Goal: Information Seeking & Learning: Compare options

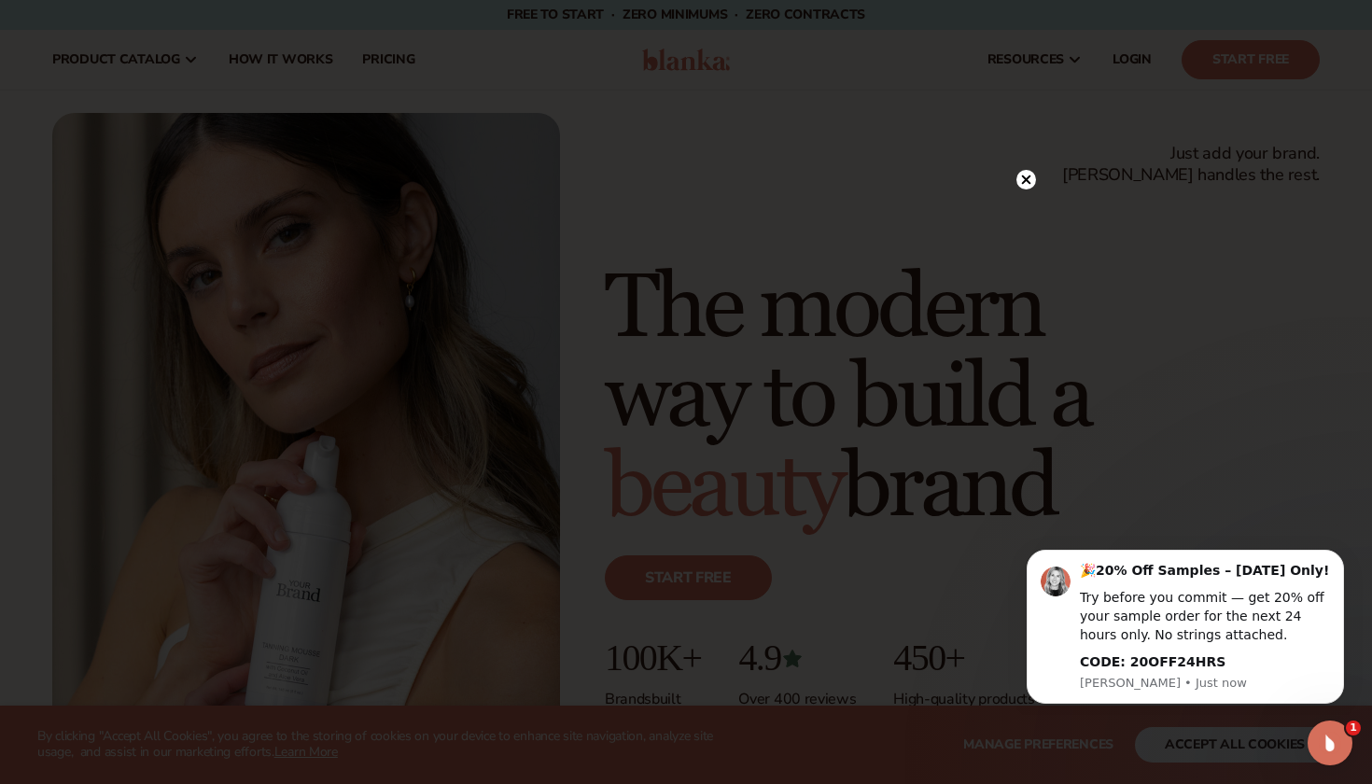
click at [1035, 173] on icon at bounding box center [1026, 180] width 20 height 20
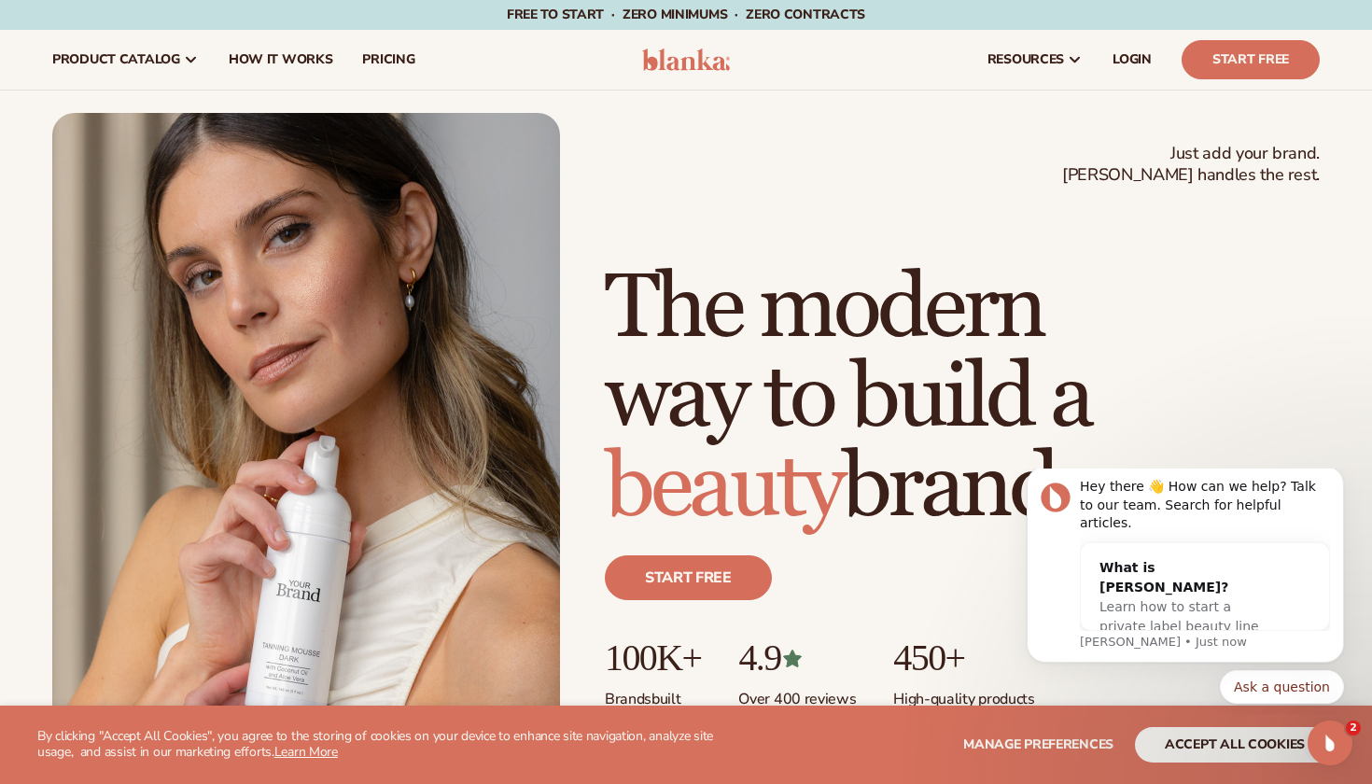
click at [1264, 748] on button "accept all cookies" at bounding box center [1235, 744] width 200 height 35
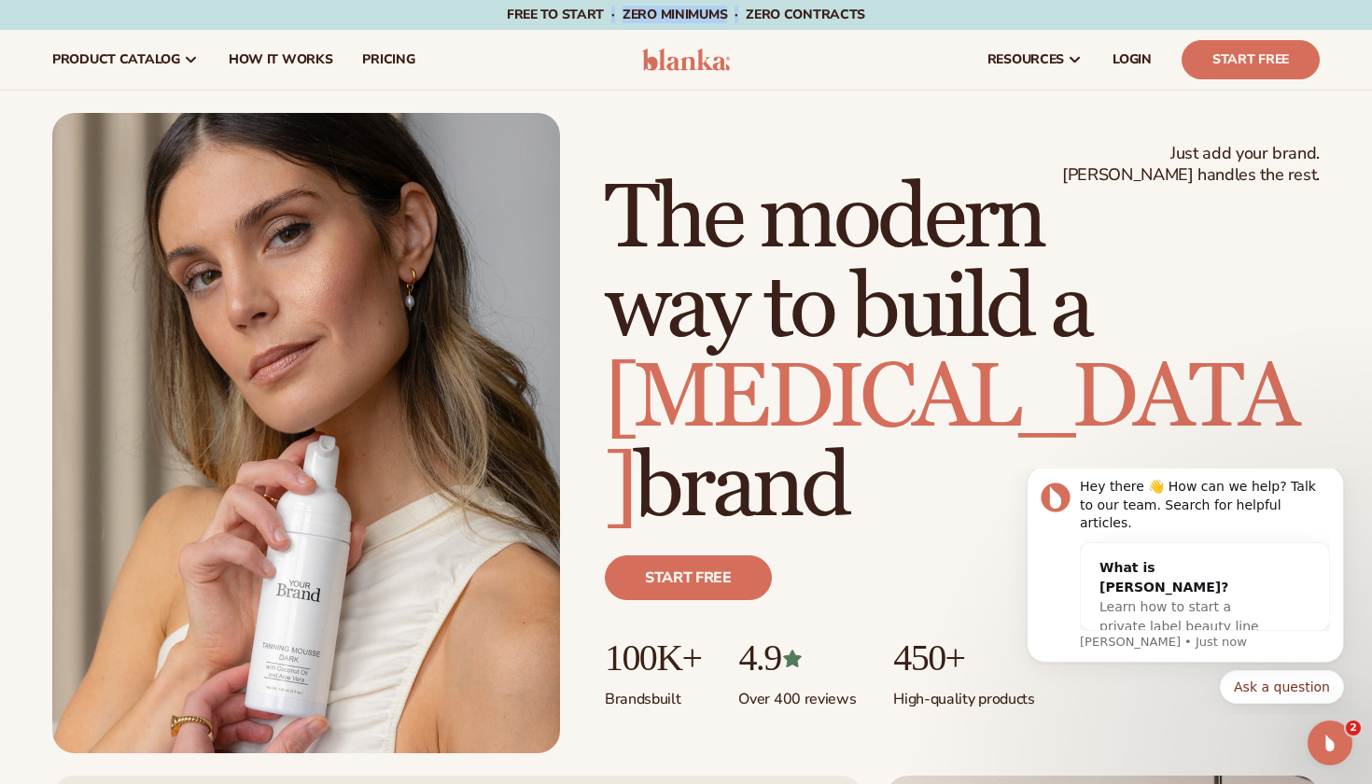
drag, startPoint x: 614, startPoint y: 12, endPoint x: 745, endPoint y: 12, distance: 130.6
click at [745, 12] on span "Free to start · ZERO minimums · ZERO contracts ·" at bounding box center [686, 15] width 358 height 18
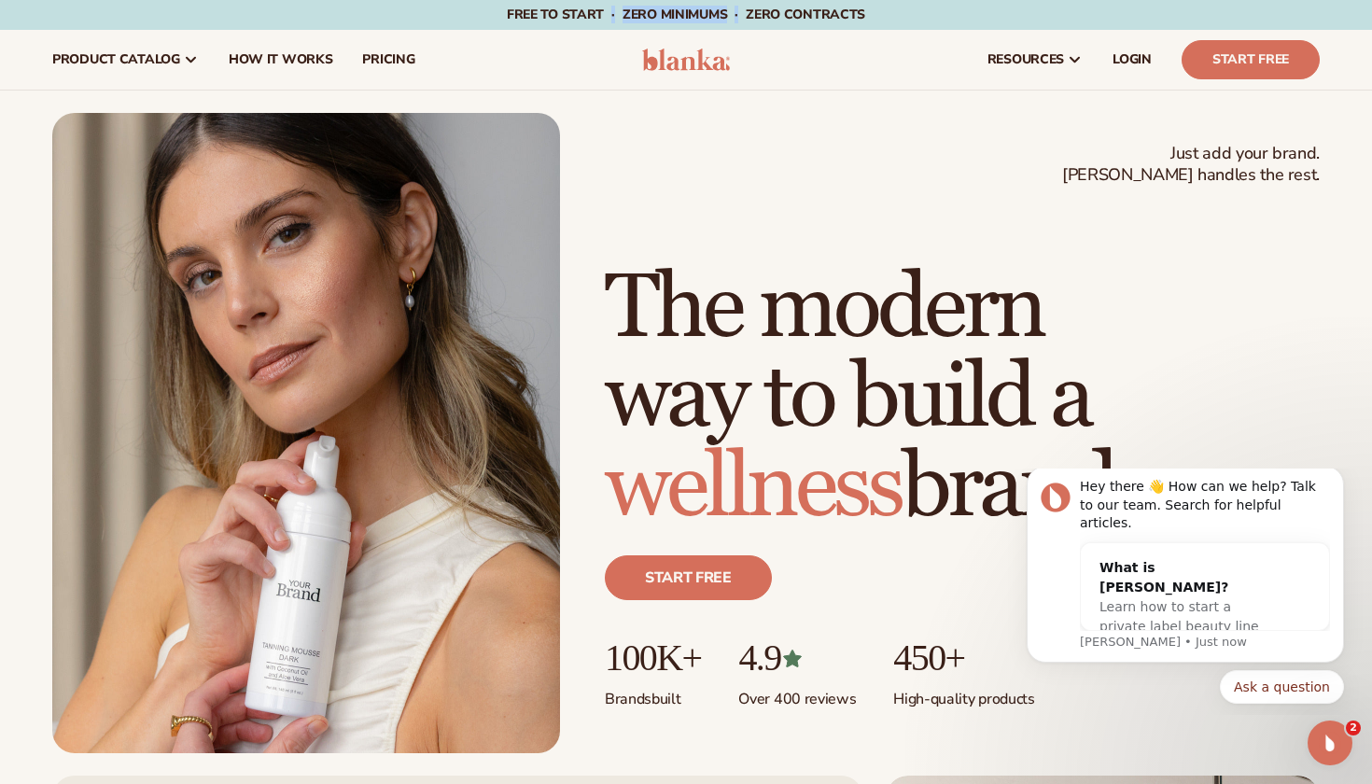
click at [745, 12] on span "Free to start · ZERO minimums · ZERO contracts ·" at bounding box center [686, 15] width 358 height 18
click at [277, 72] on link "How It Works" at bounding box center [281, 60] width 134 height 60
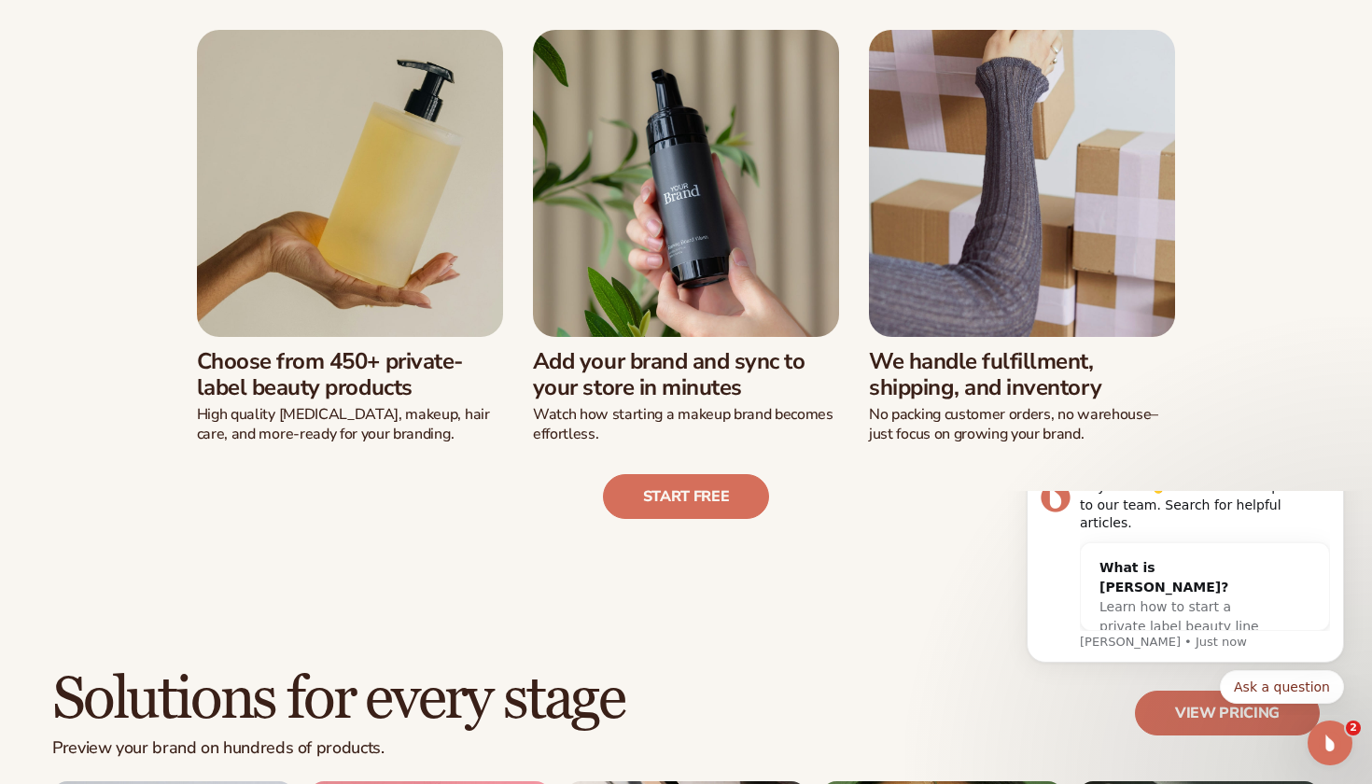
scroll to position [511, 0]
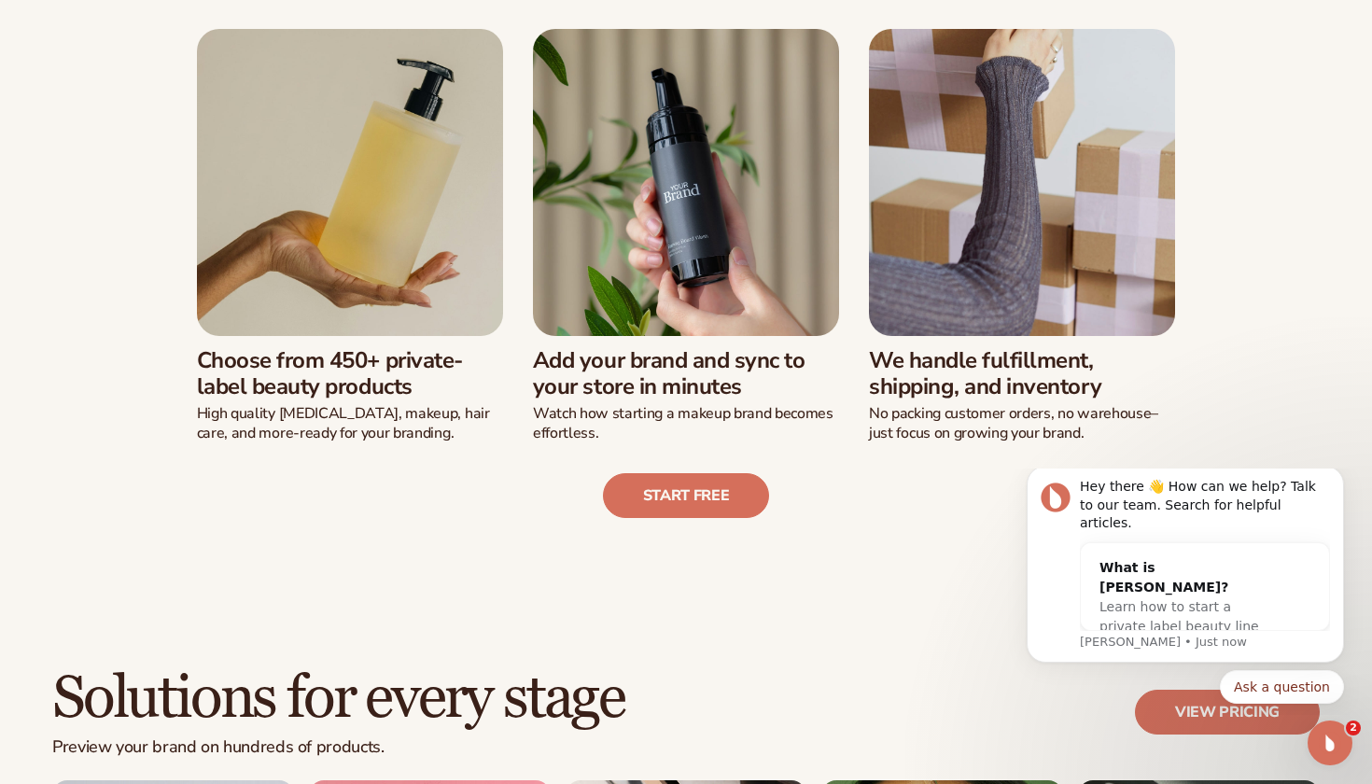
drag, startPoint x: 197, startPoint y: 389, endPoint x: 441, endPoint y: 389, distance: 244.4
click at [441, 389] on h3 "Choose from 450+ private-label beauty products" at bounding box center [350, 374] width 306 height 54
drag, startPoint x: 519, startPoint y: 359, endPoint x: 776, endPoint y: 378, distance: 258.2
click at [776, 378] on div "Choose from 450+ private-label beauty products High quality [MEDICAL_DATA], mak…" at bounding box center [686, 235] width 1053 height 413
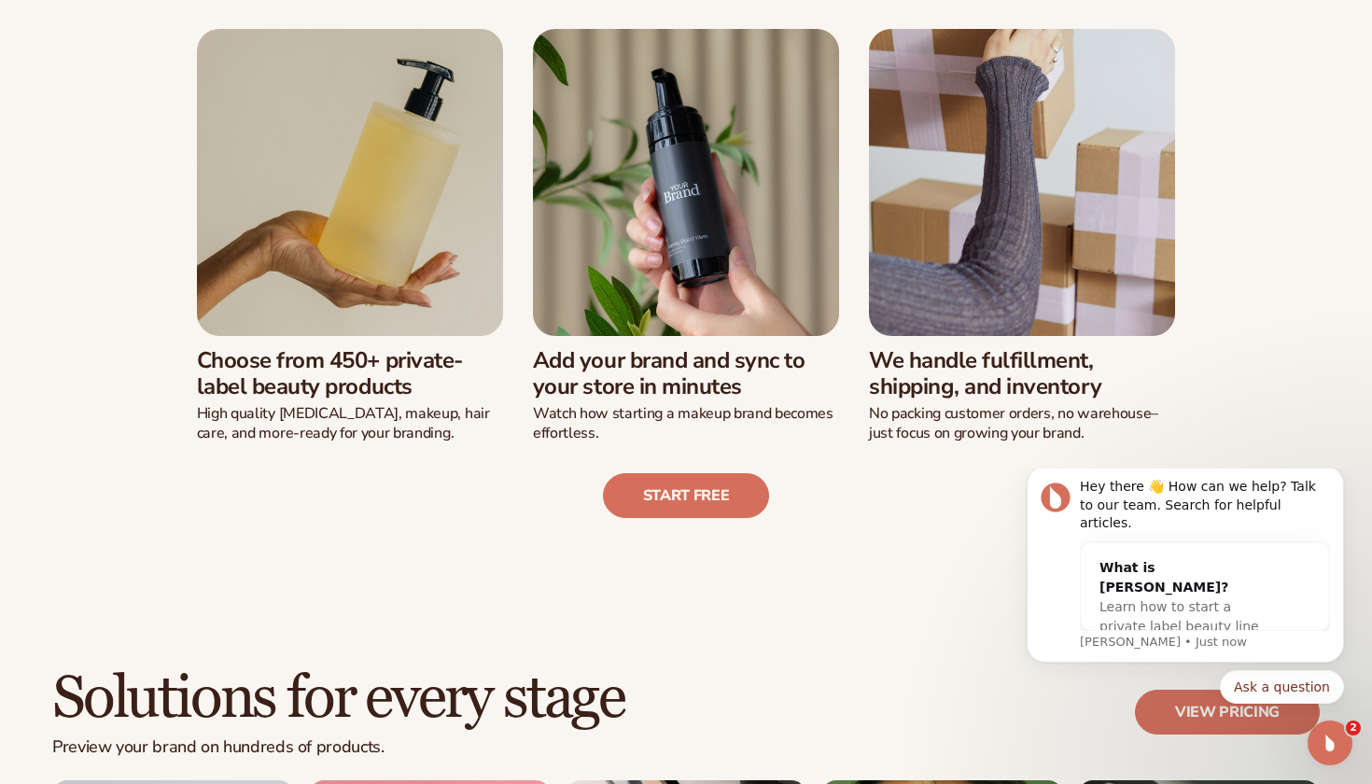
click at [776, 378] on h3 "Add your brand and sync to your store in minutes" at bounding box center [686, 374] width 306 height 54
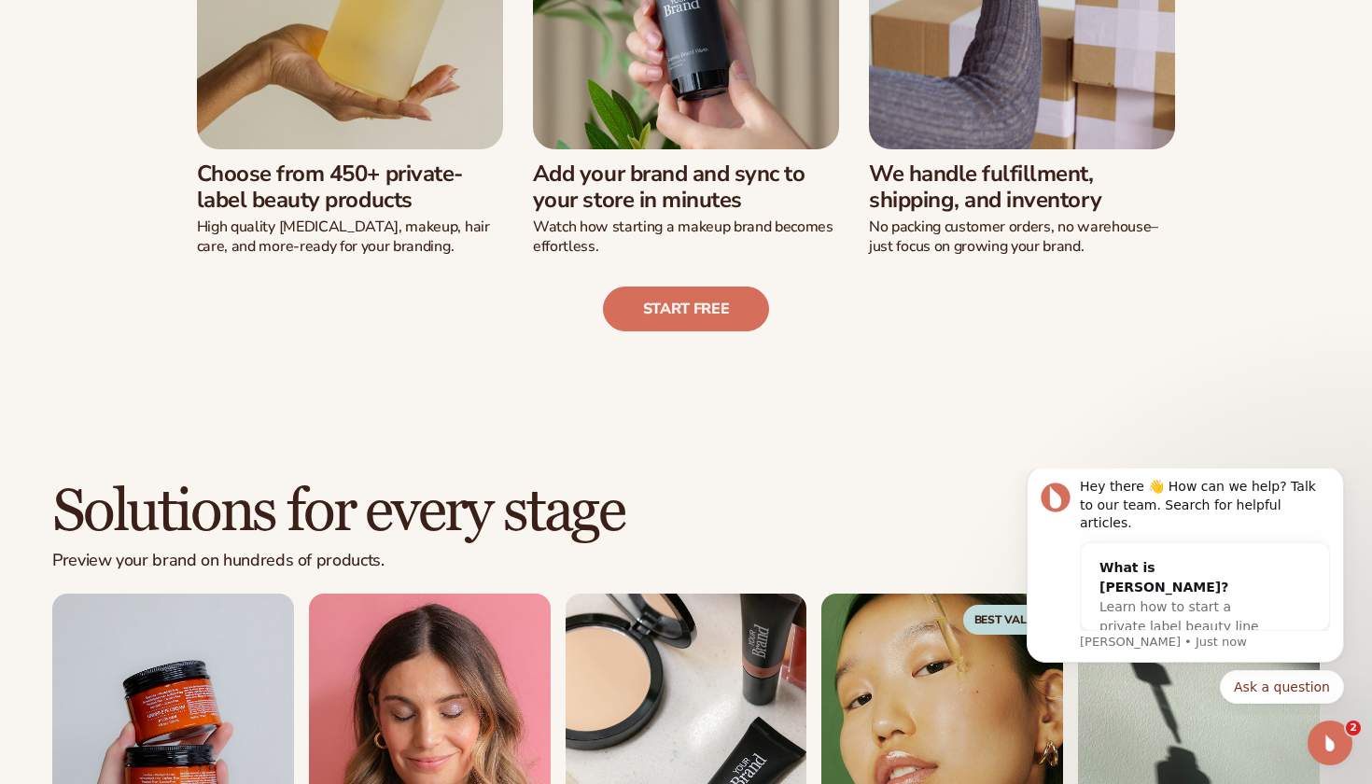
scroll to position [703, 0]
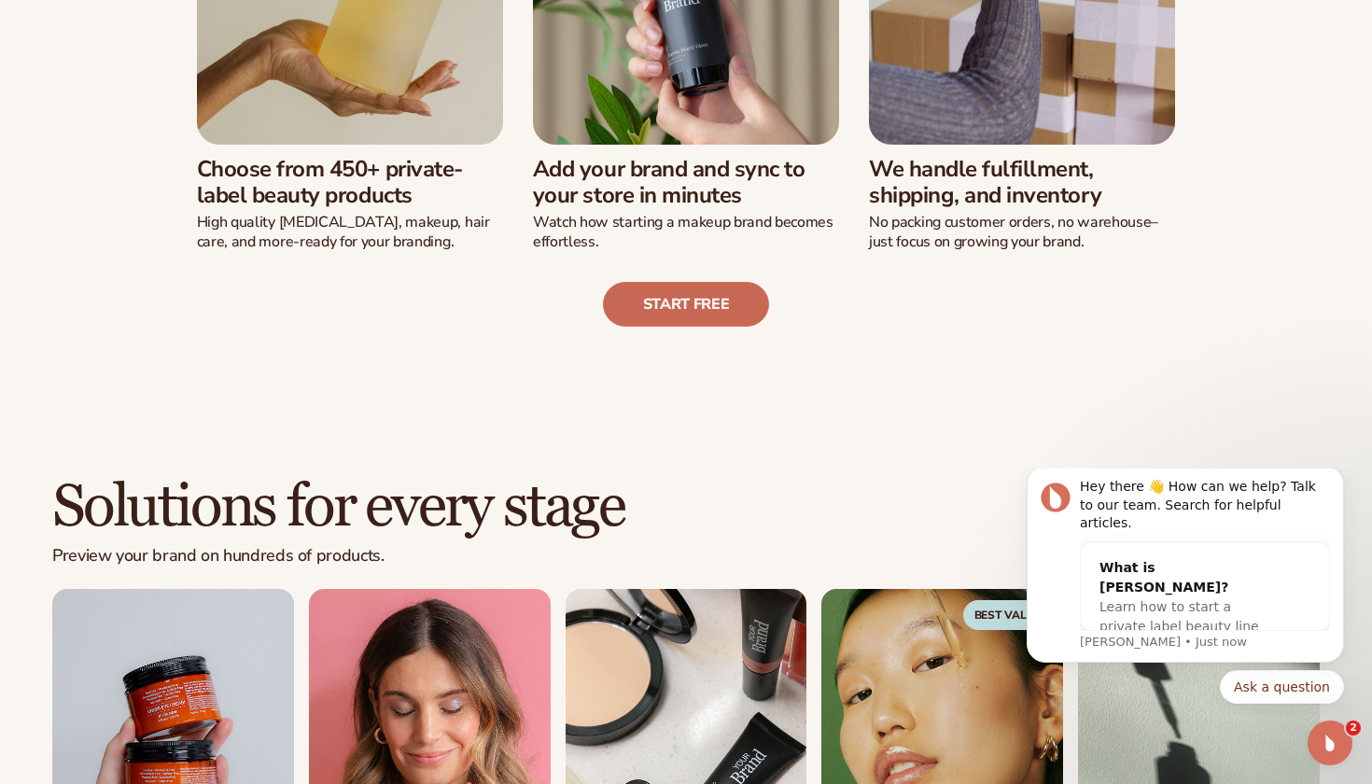
click at [697, 286] on link "Start free" at bounding box center [686, 304] width 167 height 45
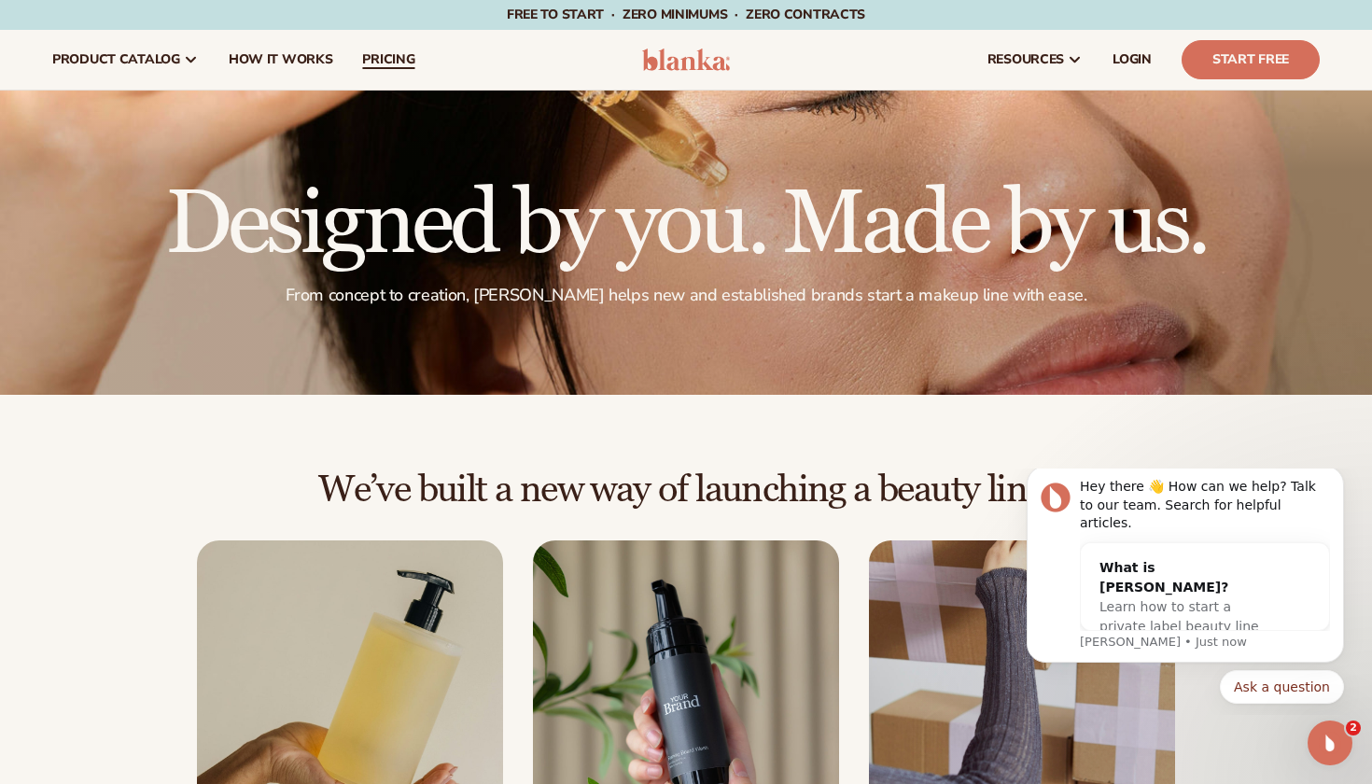
scroll to position [0, 0]
click at [404, 68] on link "pricing" at bounding box center [388, 60] width 82 height 60
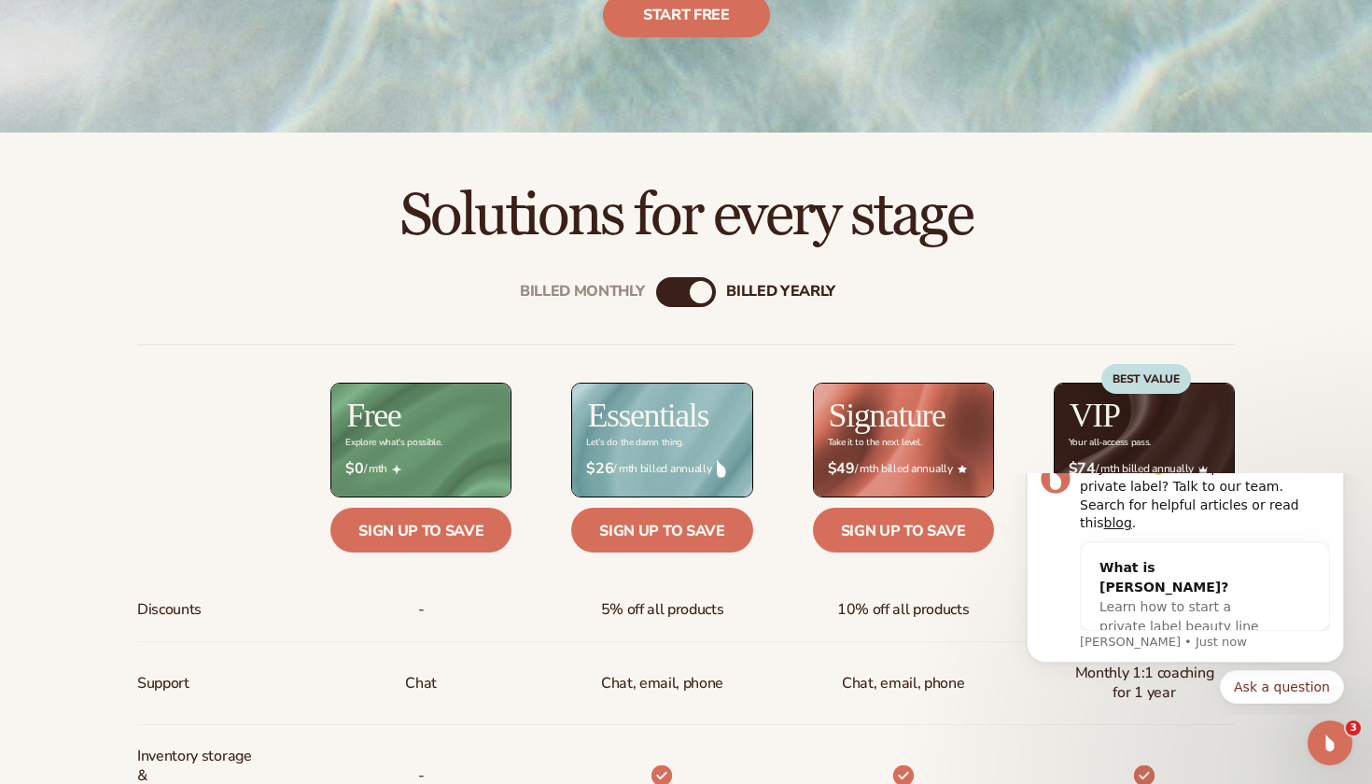
click at [685, 286] on div "Billed Monthly billed Yearly" at bounding box center [686, 292] width 60 height 30
click at [697, 288] on div "billed Yearly" at bounding box center [700, 292] width 22 height 22
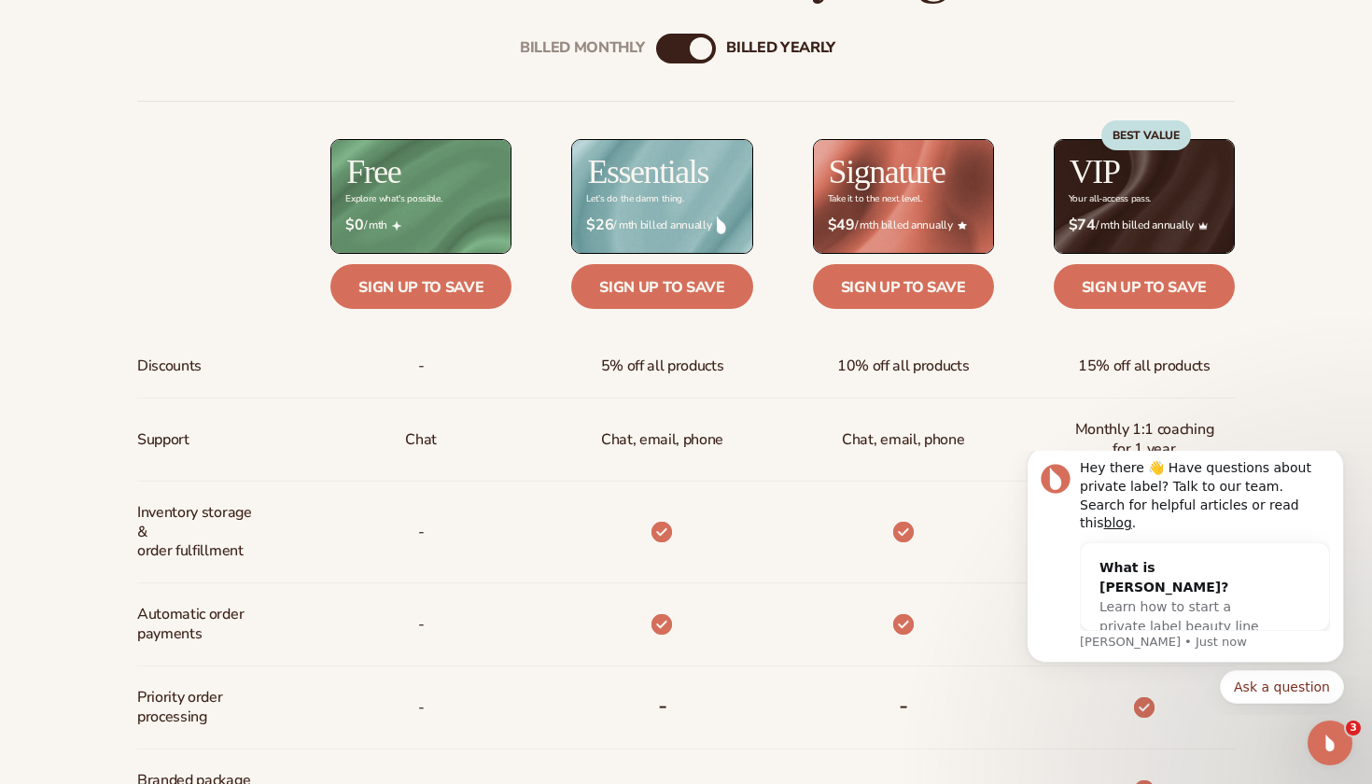
scroll to position [698, 0]
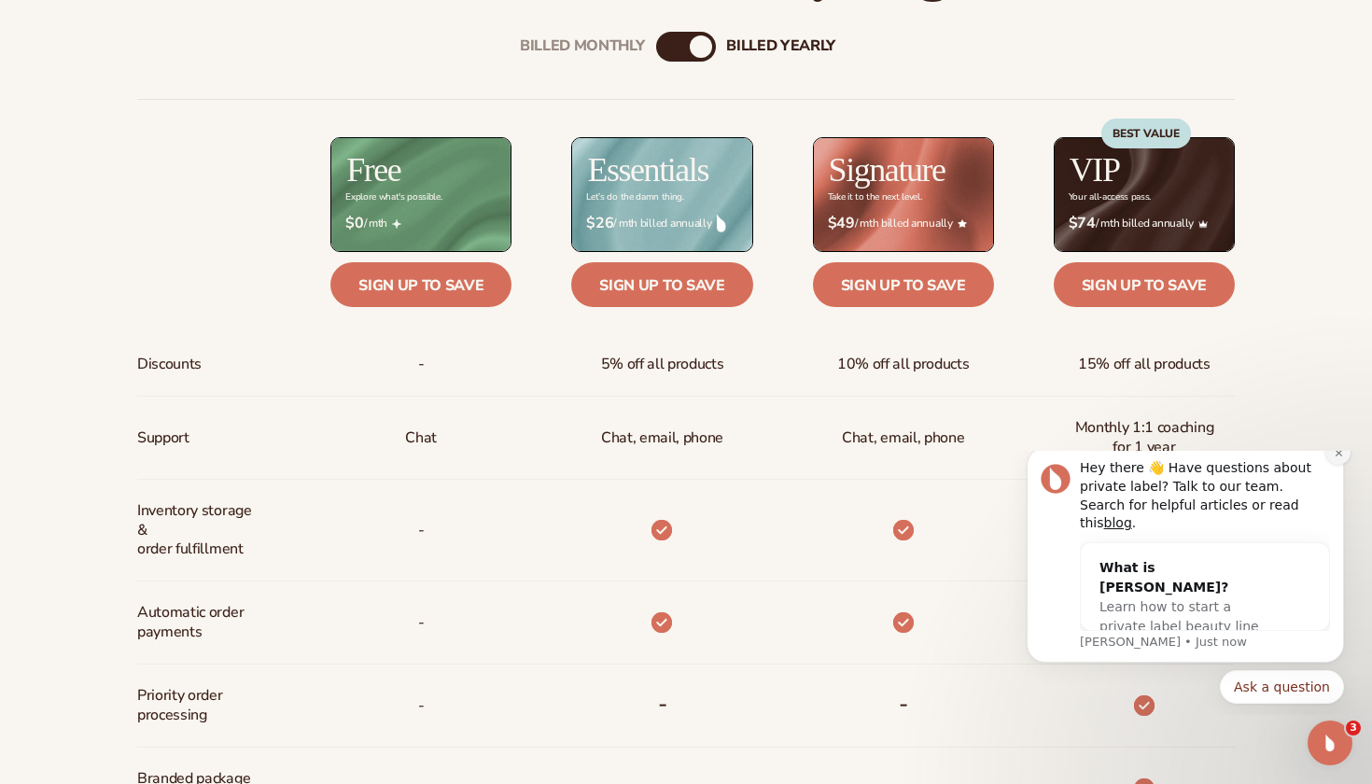
drag, startPoint x: 1340, startPoint y: 473, endPoint x: 2346, endPoint y: 924, distance: 1102.1
click at [1340, 458] on icon "Dismiss notification" at bounding box center [1338, 453] width 10 height 10
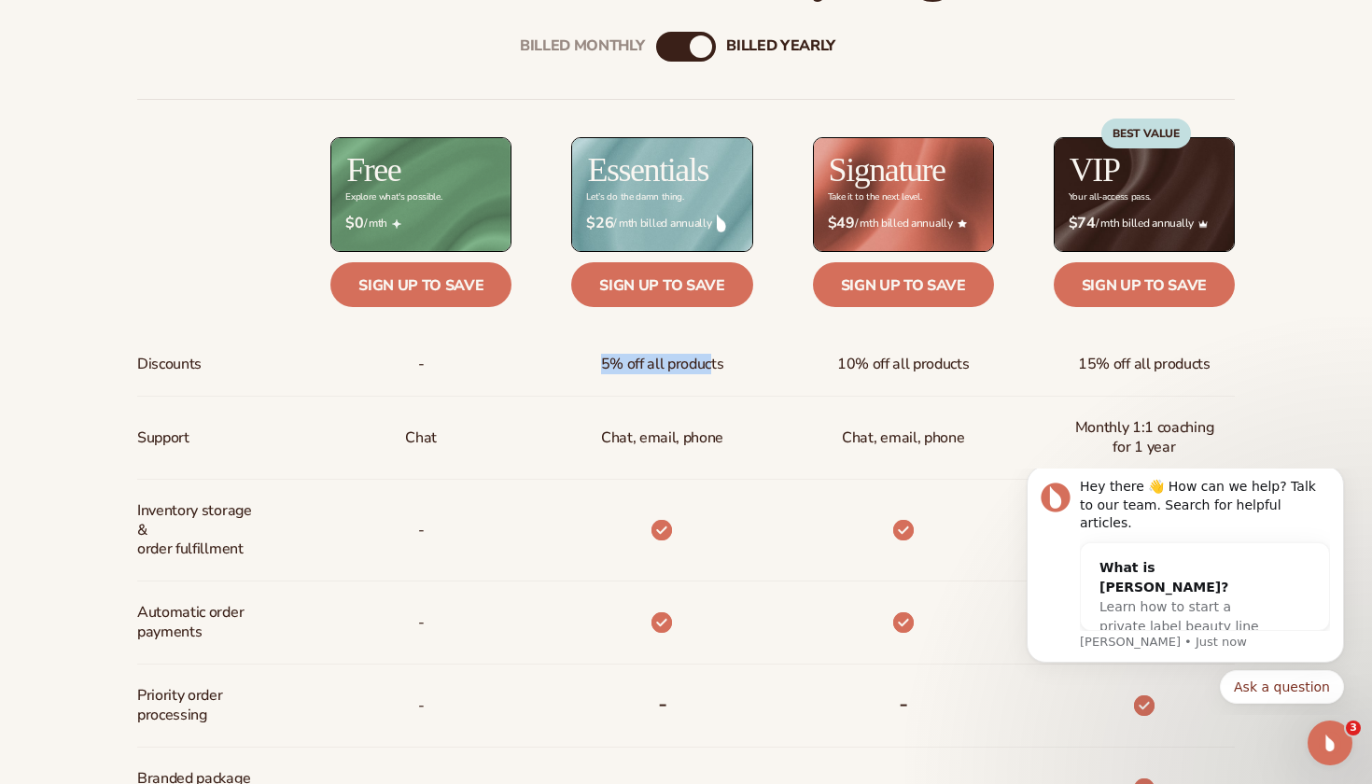
drag, startPoint x: 577, startPoint y: 360, endPoint x: 712, endPoint y: 360, distance: 135.3
click at [712, 360] on div "5% off all products" at bounding box center [631, 364] width 241 height 64
click at [712, 360] on span "5% off all products" at bounding box center [662, 364] width 123 height 35
drag, startPoint x: 599, startPoint y: 439, endPoint x: 717, endPoint y: 443, distance: 117.6
click at [717, 443] on div "Chat, email, phone" at bounding box center [662, 438] width 152 height 82
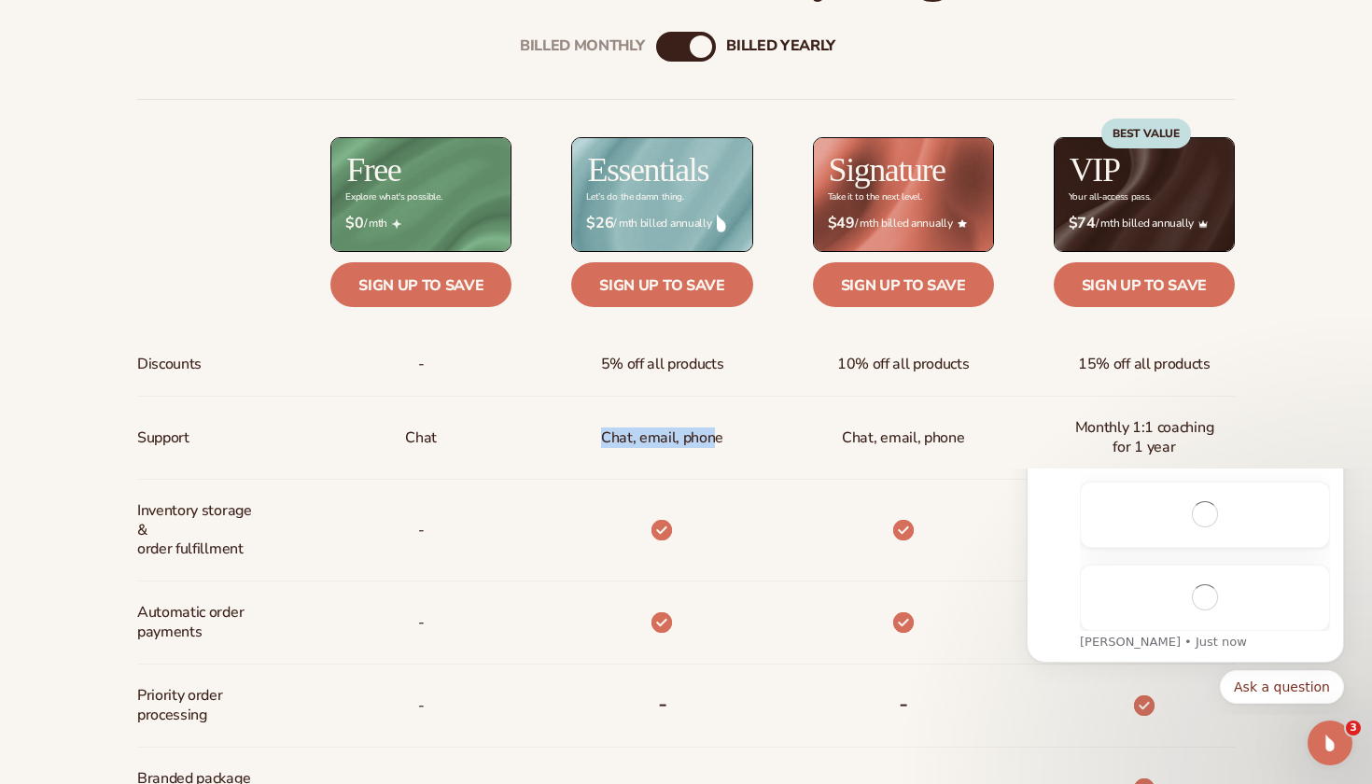
click at [717, 443] on p "Chat, email, phone" at bounding box center [662, 438] width 122 height 35
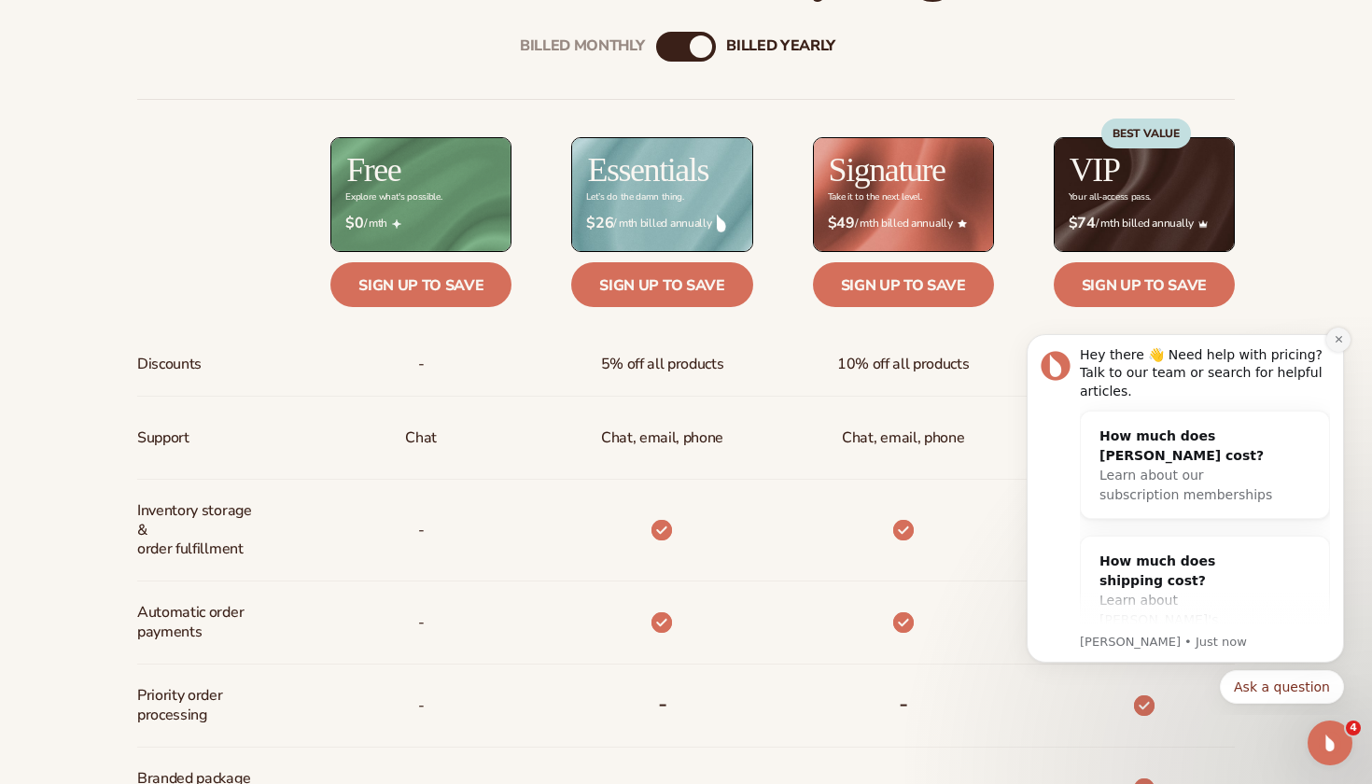
click at [1336, 341] on icon "Dismiss notification" at bounding box center [1337, 339] width 7 height 7
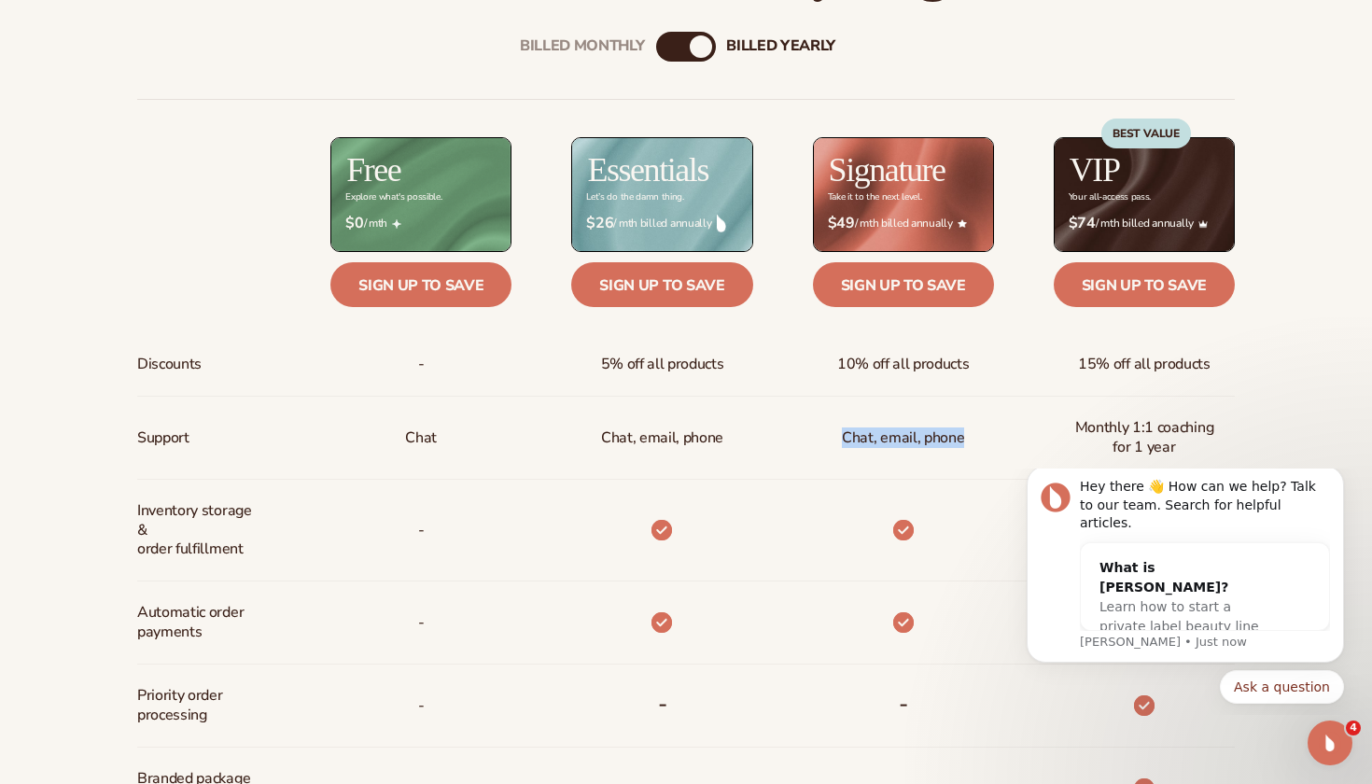
drag, startPoint x: 840, startPoint y: 429, endPoint x: 986, endPoint y: 430, distance: 146.5
click at [986, 430] on div "Chat, email, phone" at bounding box center [873, 438] width 241 height 83
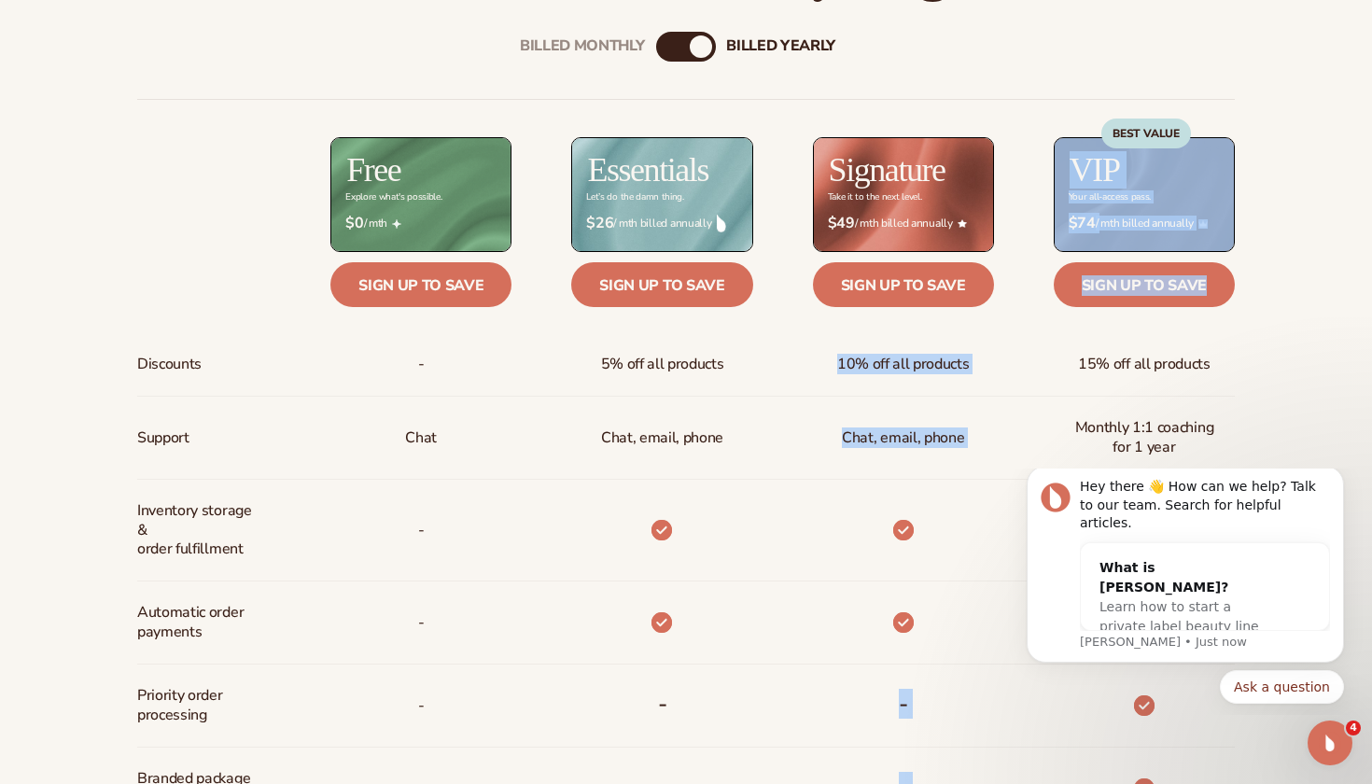
drag, startPoint x: 826, startPoint y: 355, endPoint x: 996, endPoint y: 355, distance: 169.8
click at [996, 355] on div "Discounts Support Inventory storage &   order fulfillment Automatic order payme…" at bounding box center [685, 644] width 1097 height 1090
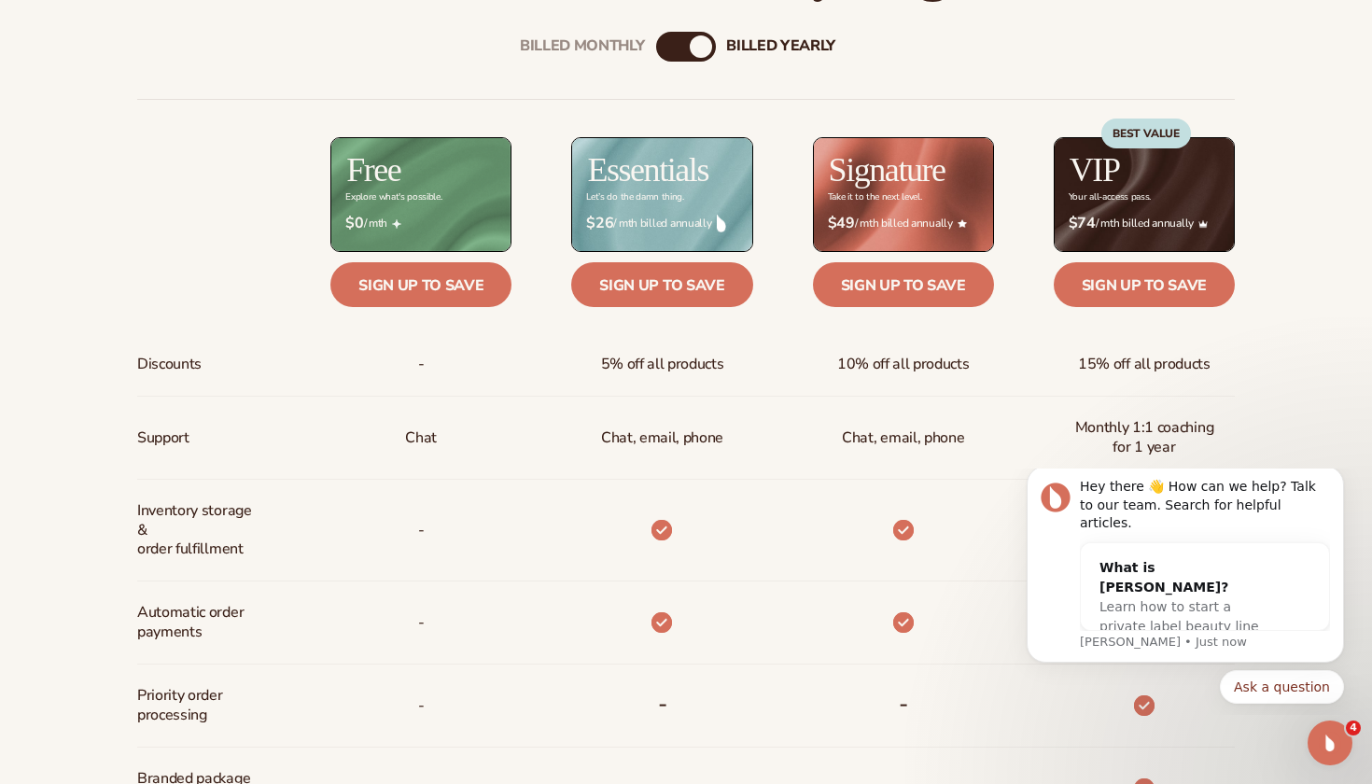
click at [996, 355] on div "15% off all products" at bounding box center [1114, 364] width 241 height 64
click at [703, 48] on div "billed Yearly" at bounding box center [700, 46] width 22 height 22
click at [671, 48] on div "Billed Monthly" at bounding box center [667, 46] width 22 height 22
click at [684, 48] on div "Billed Monthly billed Yearly" at bounding box center [686, 47] width 60 height 30
click at [728, 45] on div "billed Yearly" at bounding box center [780, 46] width 109 height 18
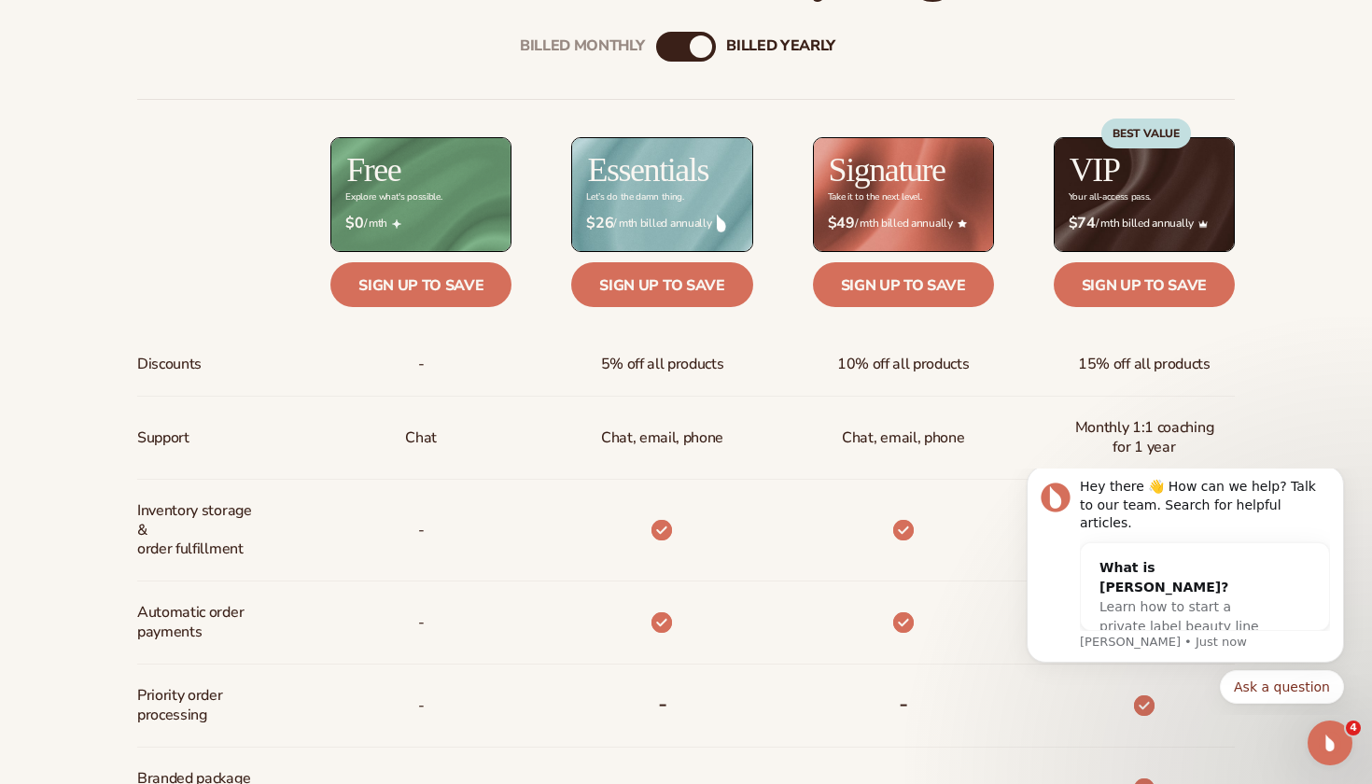
click at [684, 48] on div "Billed Monthly billed Yearly" at bounding box center [686, 47] width 60 height 30
click at [652, 51] on div "Billed Monthly billed Yearly Billed Monthly billed Yearly Discounts Support Inv…" at bounding box center [686, 621] width 1202 height 1239
click at [801, 44] on div "billed Yearly" at bounding box center [780, 46] width 109 height 18
click at [727, 49] on div "billed Yearly" at bounding box center [780, 46] width 109 height 18
click at [648, 46] on div "Billed Monthly billed Yearly Billed Monthly billed Yearly Discounts Support Inv…" at bounding box center [686, 621] width 1202 height 1239
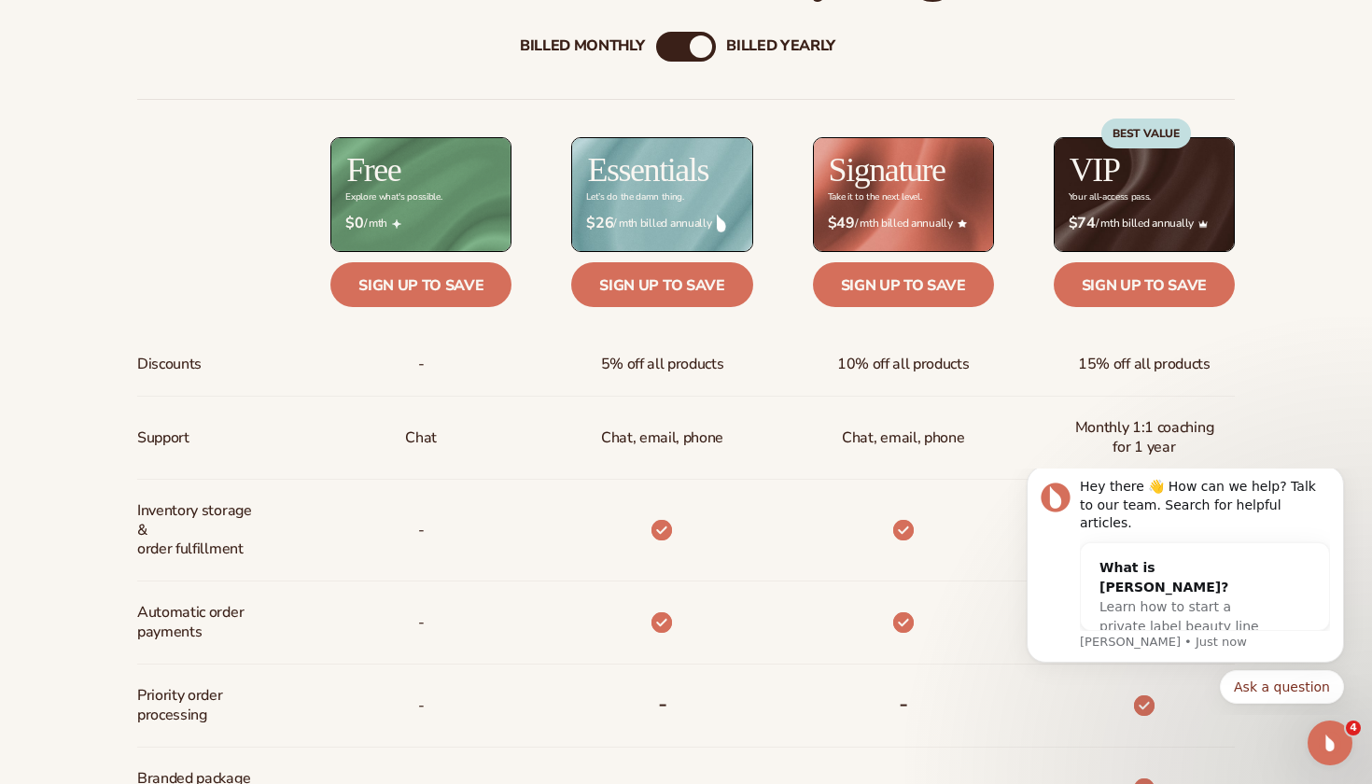
click at [633, 46] on div "Billed Monthly" at bounding box center [582, 46] width 125 height 18
click at [752, 43] on div "billed Yearly" at bounding box center [780, 46] width 109 height 18
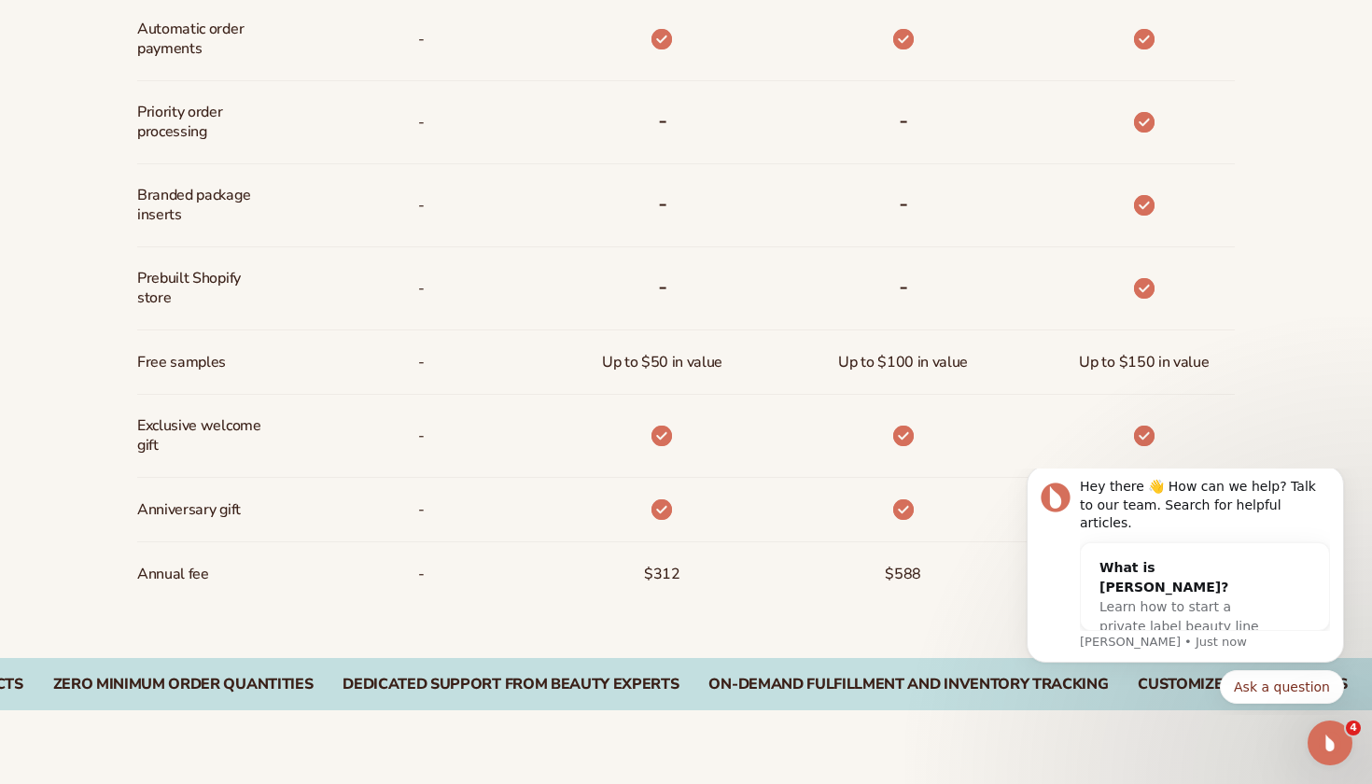
scroll to position [1289, 0]
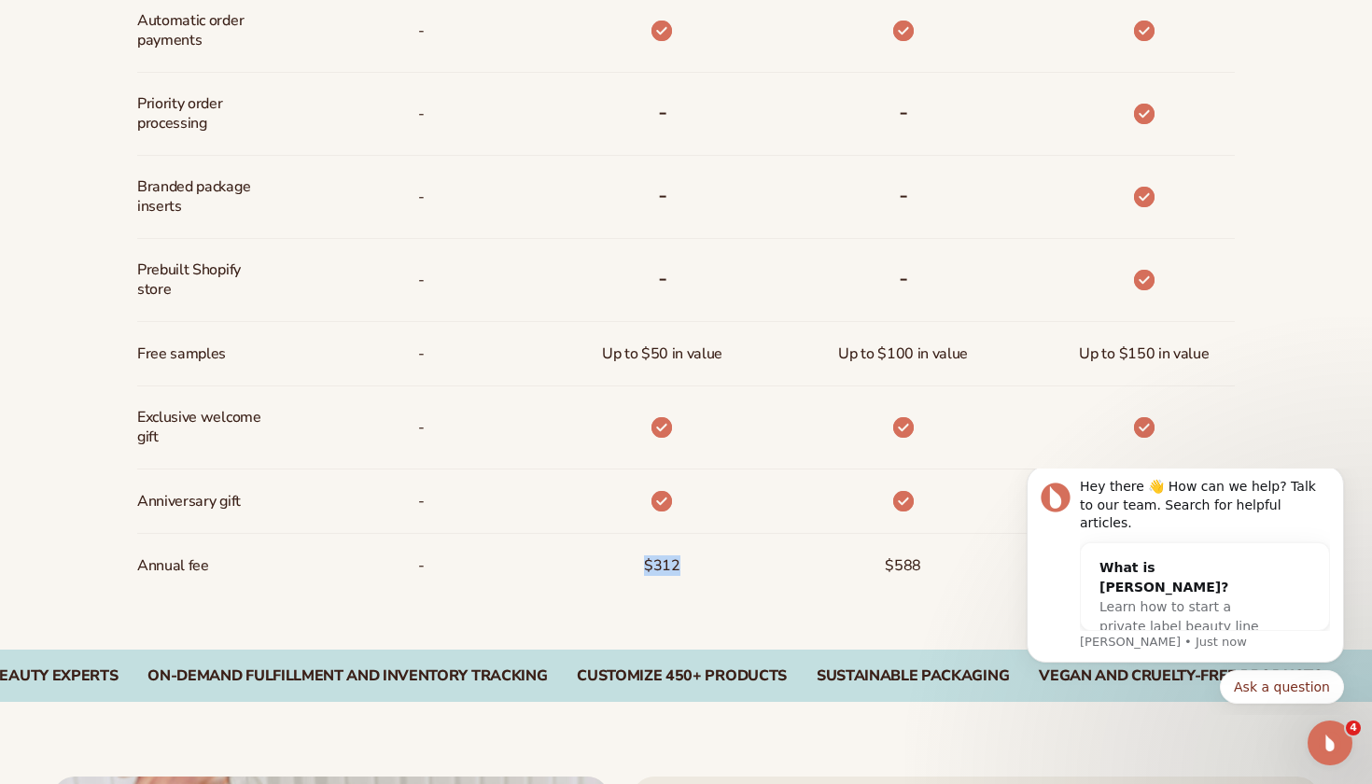
drag, startPoint x: 640, startPoint y: 571, endPoint x: 708, endPoint y: 571, distance: 68.1
click at [708, 571] on div "$312" at bounding box center [631, 565] width 241 height 63
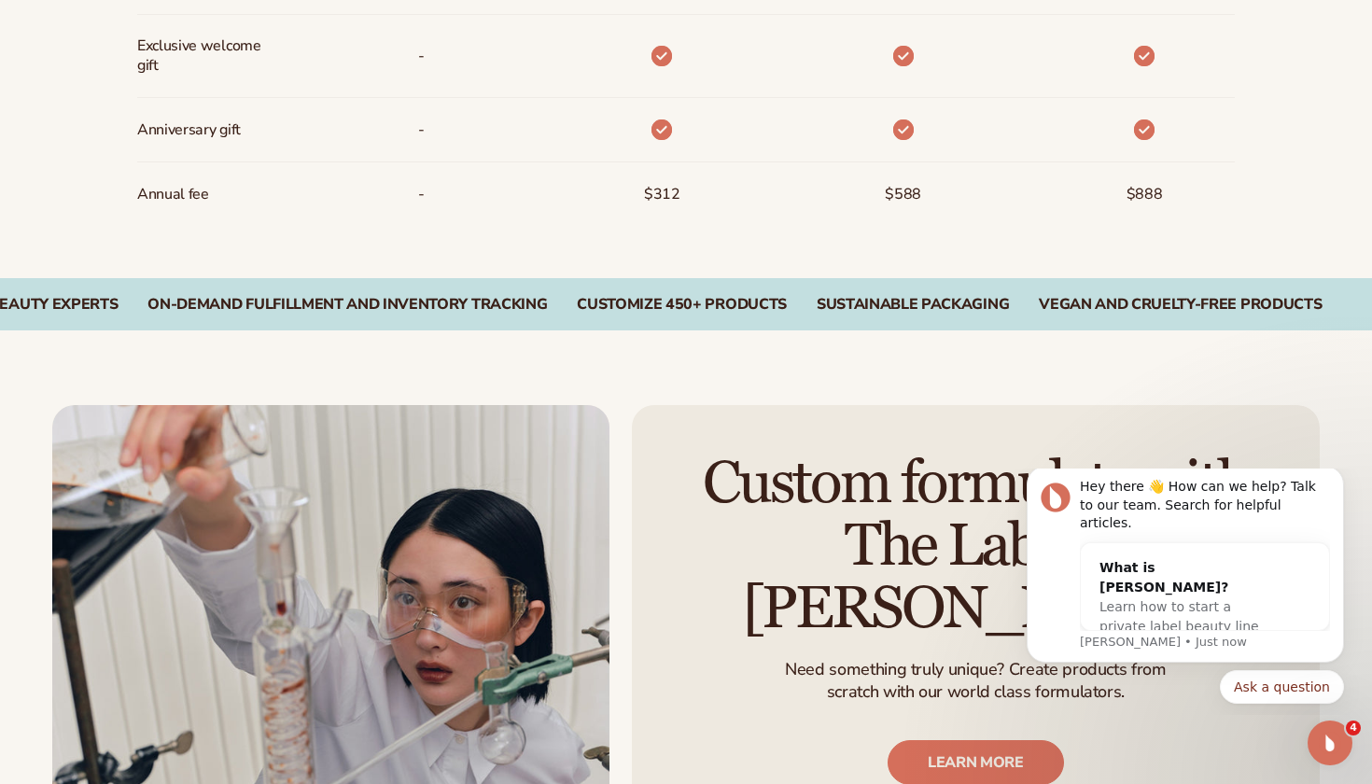
scroll to position [1665, 0]
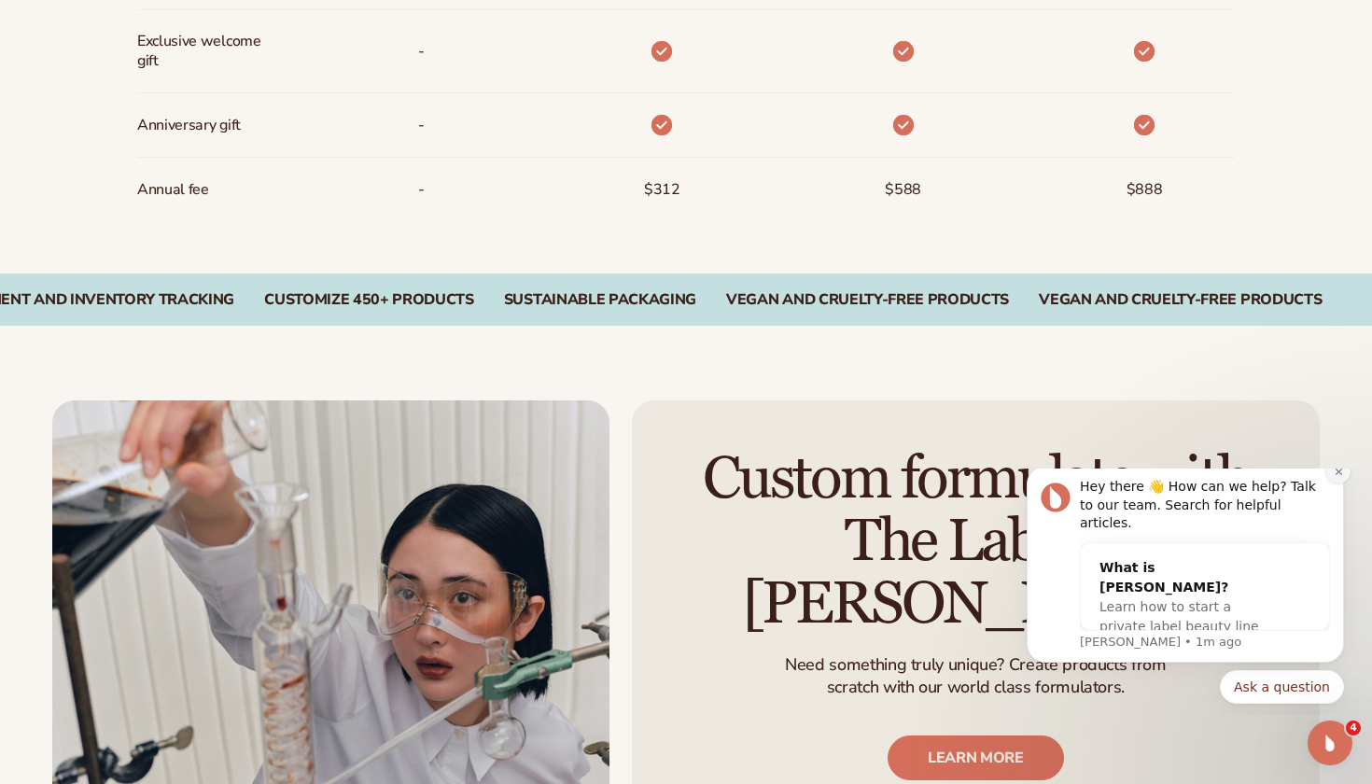
click at [1340, 477] on icon "Dismiss notification" at bounding box center [1338, 472] width 10 height 10
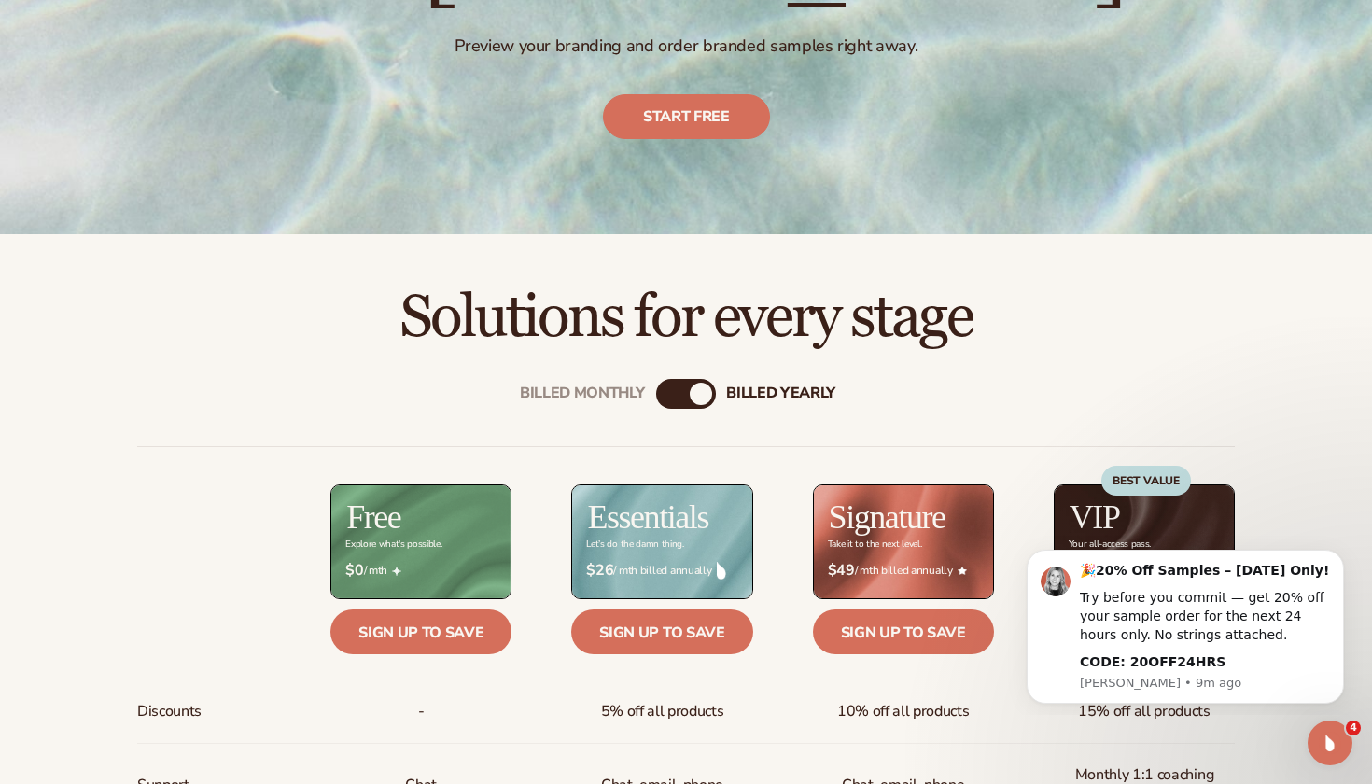
scroll to position [731, 0]
